Goal: Transaction & Acquisition: Obtain resource

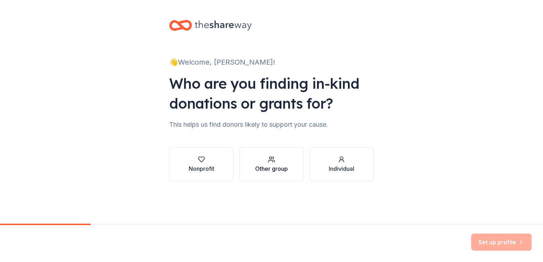
click at [265, 167] on div "Other group" at bounding box center [271, 169] width 33 height 9
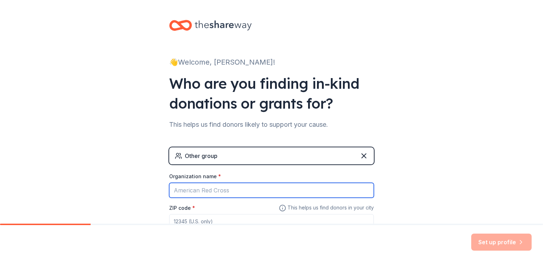
click at [267, 192] on input "Organization name *" at bounding box center [271, 190] width 205 height 15
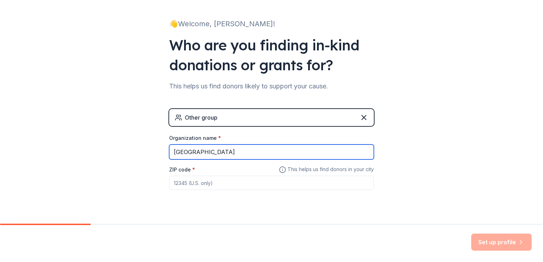
scroll to position [53, 0]
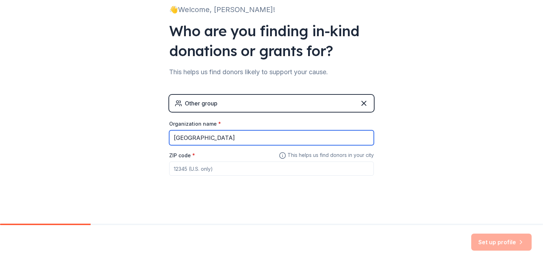
type input "Robertson County Phoenix Academy"
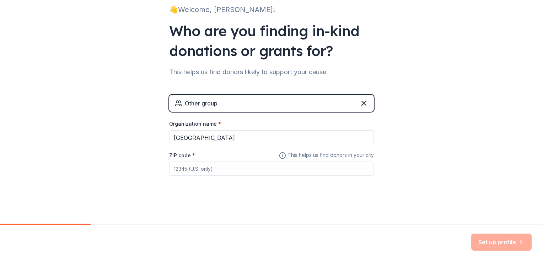
click at [235, 169] on input "ZIP code *" at bounding box center [271, 169] width 205 height 14
type input "37172"
click at [488, 241] on button "Set up profile" at bounding box center [501, 242] width 60 height 17
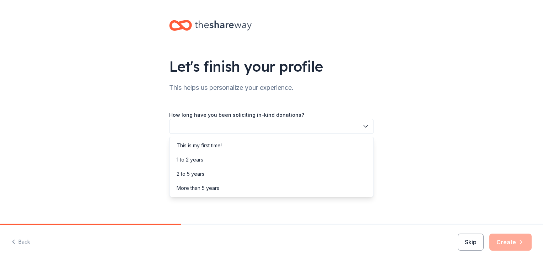
click at [283, 126] on button "button" at bounding box center [271, 126] width 205 height 15
click at [281, 145] on div "This is my first time!" at bounding box center [271, 146] width 201 height 14
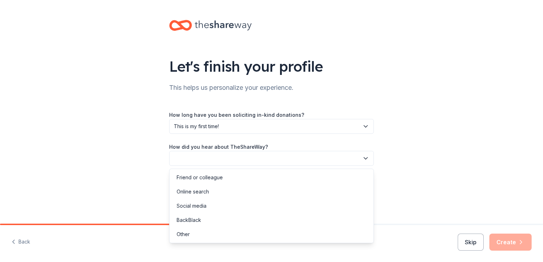
click at [283, 157] on button "button" at bounding box center [271, 158] width 205 height 15
click at [277, 195] on div "Online search" at bounding box center [271, 192] width 201 height 14
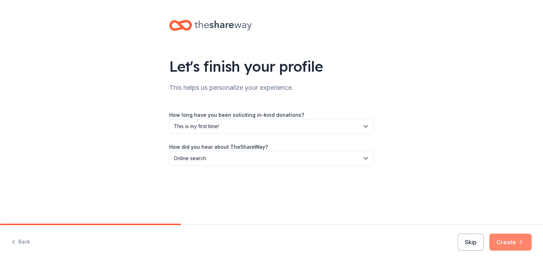
click at [509, 246] on button "Create" at bounding box center [510, 242] width 42 height 17
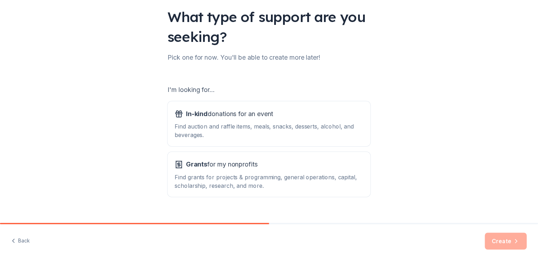
scroll to position [52, 0]
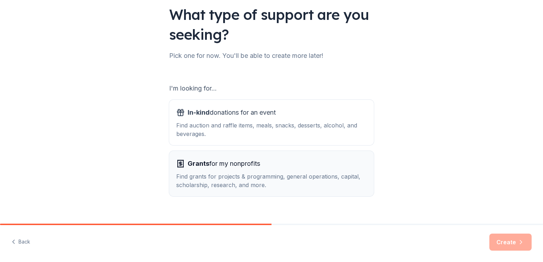
click at [296, 182] on div "Find grants for projects & programming, general operations, capital, scholarshi…" at bounding box center [271, 180] width 191 height 17
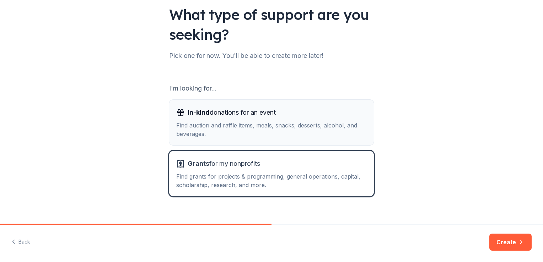
click at [283, 135] on div "Find auction and raffle items, meals, snacks, desserts, alcohol, and beverages." at bounding box center [271, 129] width 191 height 17
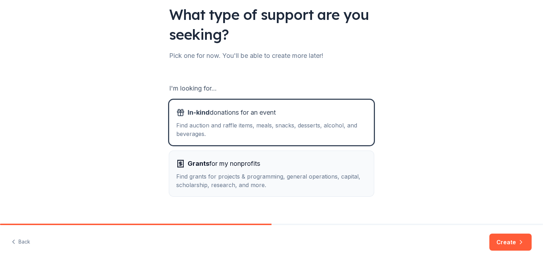
click at [298, 167] on div "Grants for my nonprofits" at bounding box center [271, 163] width 191 height 11
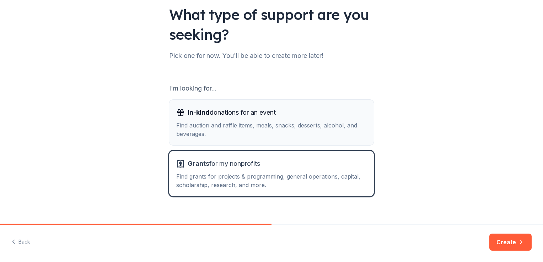
click at [294, 134] on div "Find auction and raffle items, meals, snacks, desserts, alcohol, and beverages." at bounding box center [271, 129] width 191 height 17
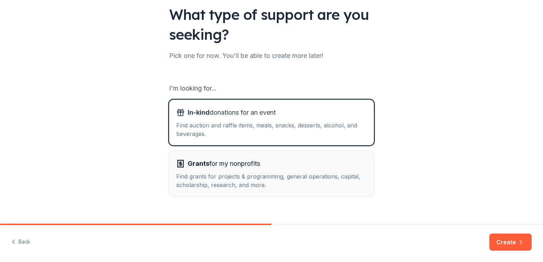
click at [332, 181] on div "Find grants for projects & programming, general operations, capital, scholarshi…" at bounding box center [271, 180] width 191 height 17
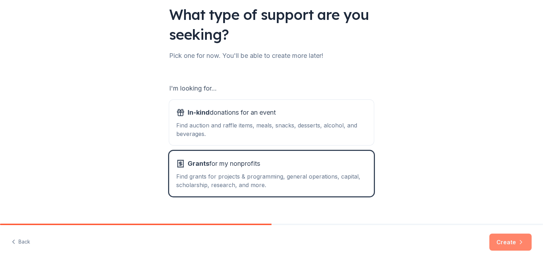
click at [513, 247] on button "Create" at bounding box center [510, 242] width 42 height 17
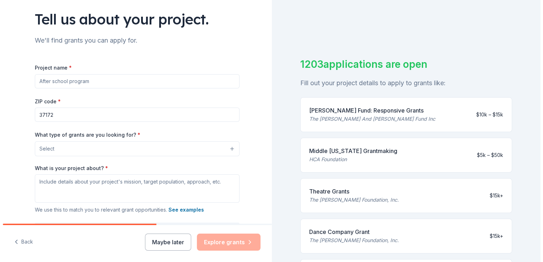
scroll to position [38, 0]
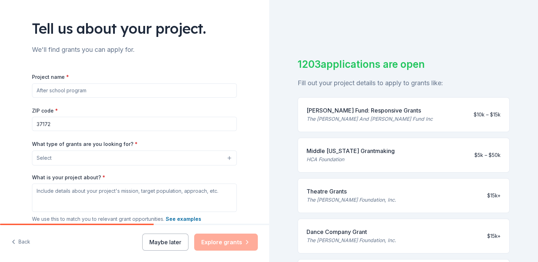
click at [95, 89] on input "Project name *" at bounding box center [134, 91] width 205 height 14
type input "Positive Behavior Incentive Program"
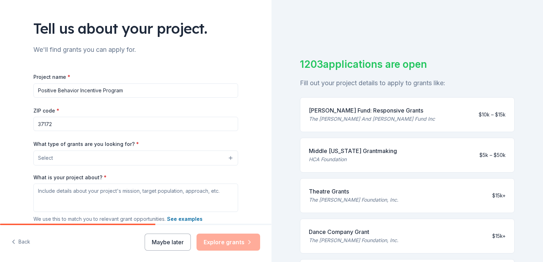
click at [132, 156] on button "Select" at bounding box center [135, 158] width 205 height 15
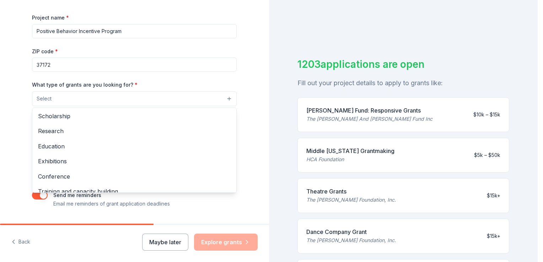
scroll to position [53, 0]
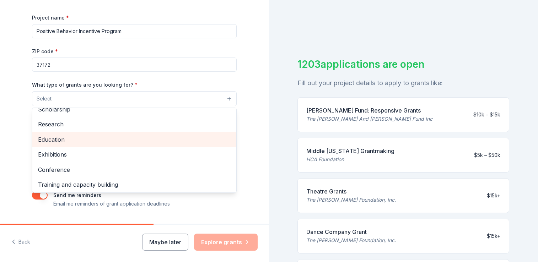
click at [166, 136] on span "Education" at bounding box center [134, 139] width 193 height 9
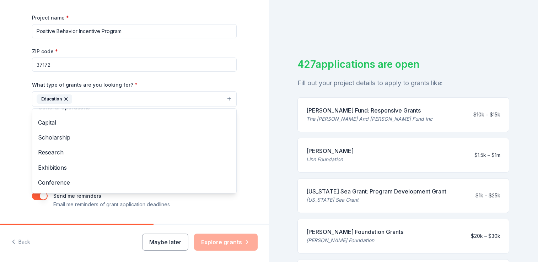
scroll to position [0, 0]
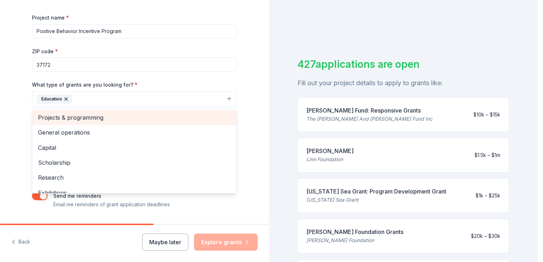
click at [173, 115] on span "Projects & programming" at bounding box center [134, 117] width 193 height 9
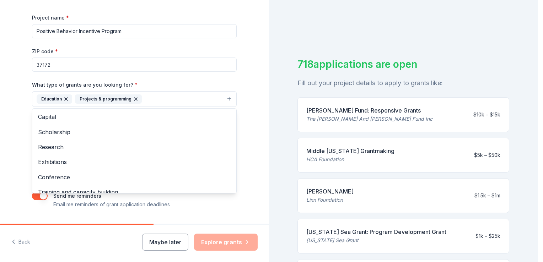
scroll to position [54, 0]
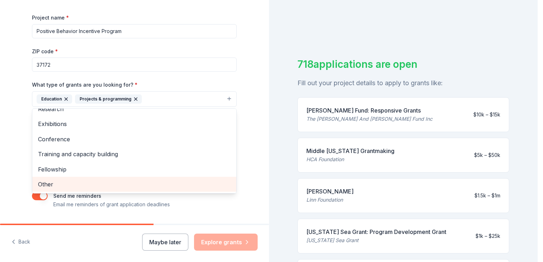
click at [183, 182] on span "Other" at bounding box center [134, 184] width 193 height 9
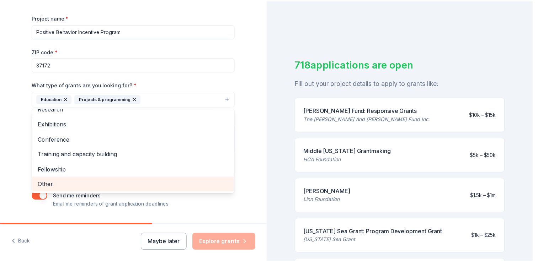
scroll to position [38, 0]
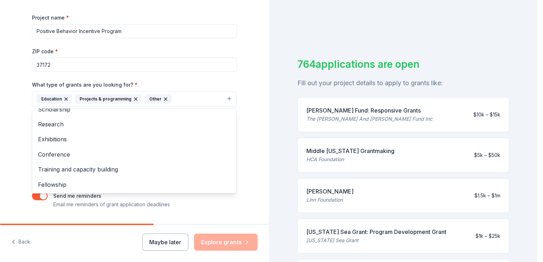
click at [257, 38] on div "Tell us about your project. We'll find grants you can apply for. Project name *…" at bounding box center [134, 73] width 269 height 341
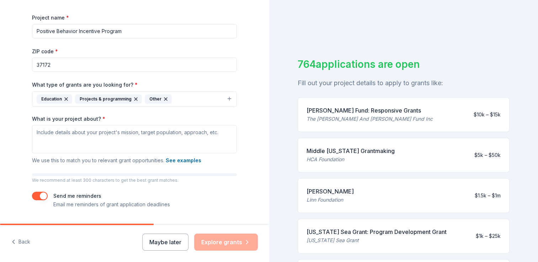
scroll to position [117, 0]
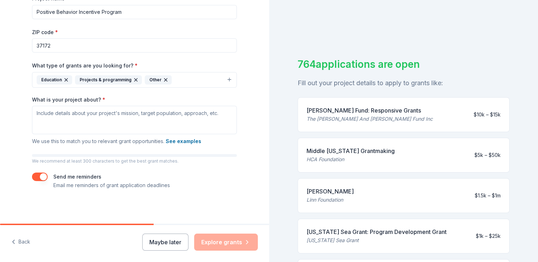
click at [233, 243] on div "Maybe later Explore grants" at bounding box center [200, 242] width 116 height 17
click at [158, 112] on textarea "What is your project about? *" at bounding box center [134, 120] width 205 height 28
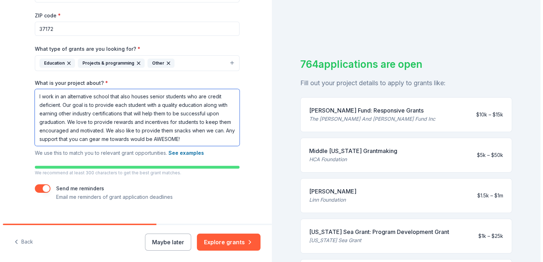
scroll to position [145, 0]
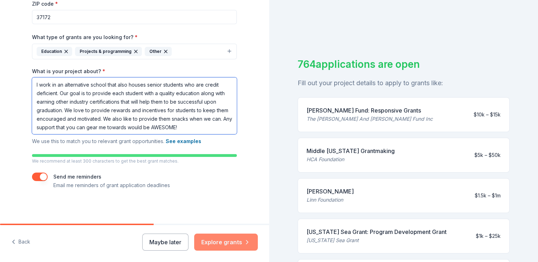
type textarea "I work in an alternative school that also houses senior students who are credit…"
click at [218, 241] on button "Explore grants" at bounding box center [226, 242] width 64 height 17
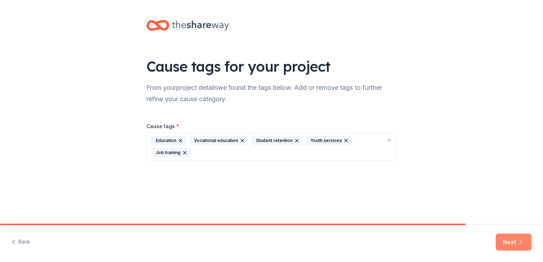
click at [511, 245] on button "Next" at bounding box center [514, 242] width 36 height 17
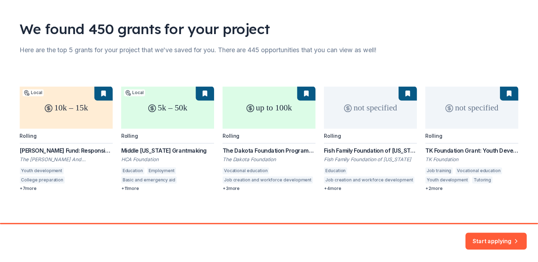
scroll to position [38, 0]
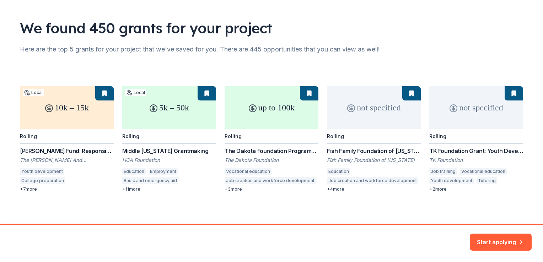
click at [58, 118] on div "10k – 15k Local Rolling Maddox Fund: Responsive Grants The Dan And Margaret Mad…" at bounding box center [271, 139] width 503 height 106
click at [62, 150] on div "10k – 15k Local Rolling Maddox Fund: Responsive Grants The Dan And Margaret Mad…" at bounding box center [271, 139] width 503 height 106
click at [46, 109] on div "10k – 15k Local Rolling Maddox Fund: Responsive Grants The Dan And Margaret Mad…" at bounding box center [271, 139] width 503 height 106
click at [515, 241] on button "Start applying" at bounding box center [501, 238] width 62 height 17
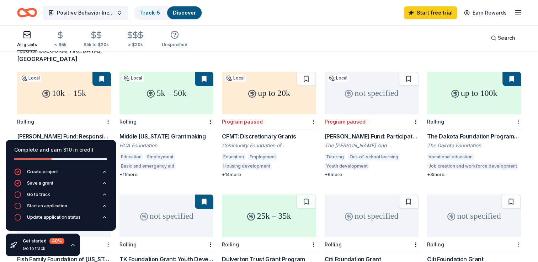
scroll to position [54, 0]
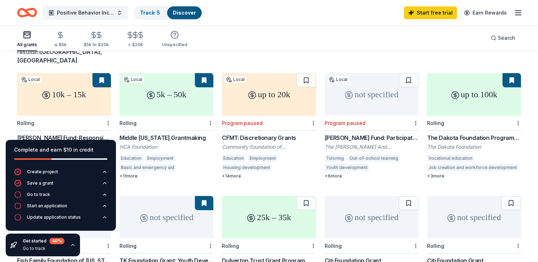
click at [45, 98] on div "10k – 15k" at bounding box center [64, 94] width 94 height 43
click at [165, 99] on div "5k – 50k" at bounding box center [166, 94] width 94 height 43
click at [272, 99] on div "up to 20k" at bounding box center [269, 94] width 94 height 43
click at [464, 88] on div "up to 100k" at bounding box center [474, 94] width 94 height 43
drag, startPoint x: 541, startPoint y: 85, endPoint x: 528, endPoint y: 42, distance: 45.2
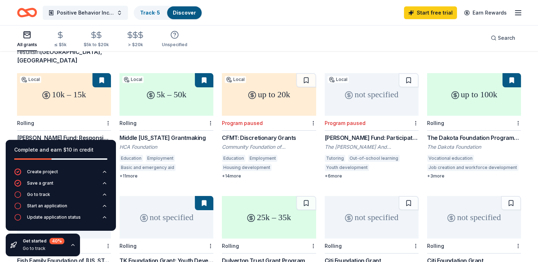
click at [528, 42] on div "All grants ≤ $5k $5k to $20k > $20k Unspecified Search" at bounding box center [269, 38] width 538 height 26
drag, startPoint x: 539, startPoint y: 68, endPoint x: 269, endPoint y: 20, distance: 274.4
click at [269, 20] on div "Positive Behavior Incentive Program Track · 5 Discover Start free trial Earn Re…" at bounding box center [269, 12] width 504 height 17
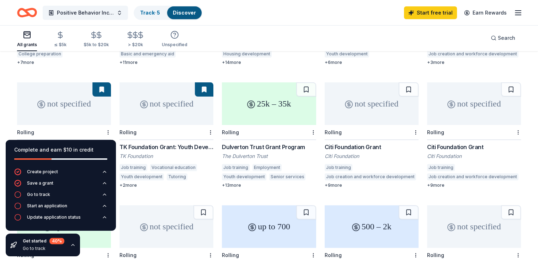
scroll to position [182, 0]
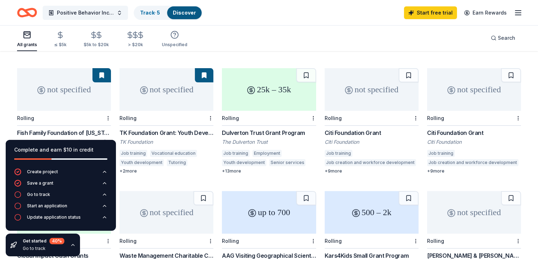
click at [161, 95] on div "not specified" at bounding box center [166, 89] width 94 height 43
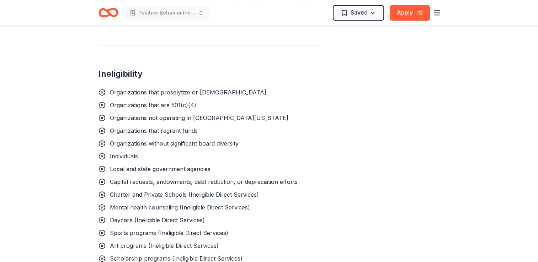
scroll to position [764, 0]
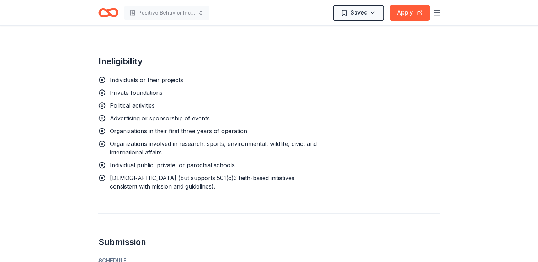
scroll to position [626, 0]
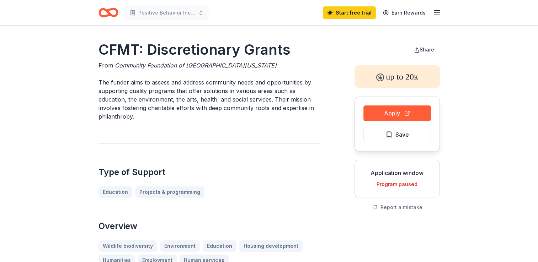
drag, startPoint x: 540, startPoint y: 42, endPoint x: 480, endPoint y: 22, distance: 64.1
click at [480, 22] on header "Positive Behavior Incentive Program Start free trial Earn Rewards" at bounding box center [269, 13] width 538 height 26
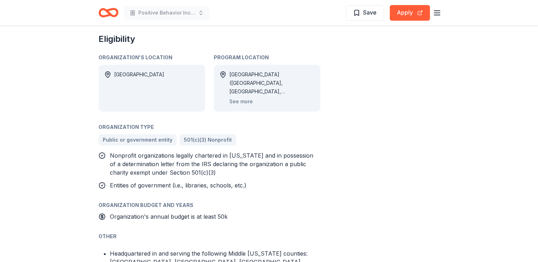
scroll to position [414, 0]
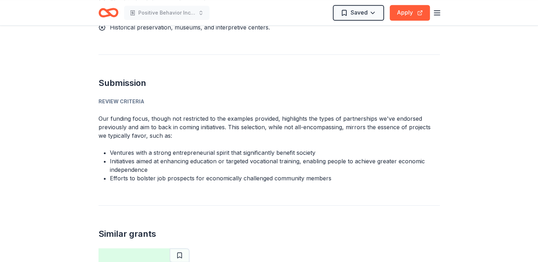
scroll to position [781, 0]
